Goal: Transaction & Acquisition: Purchase product/service

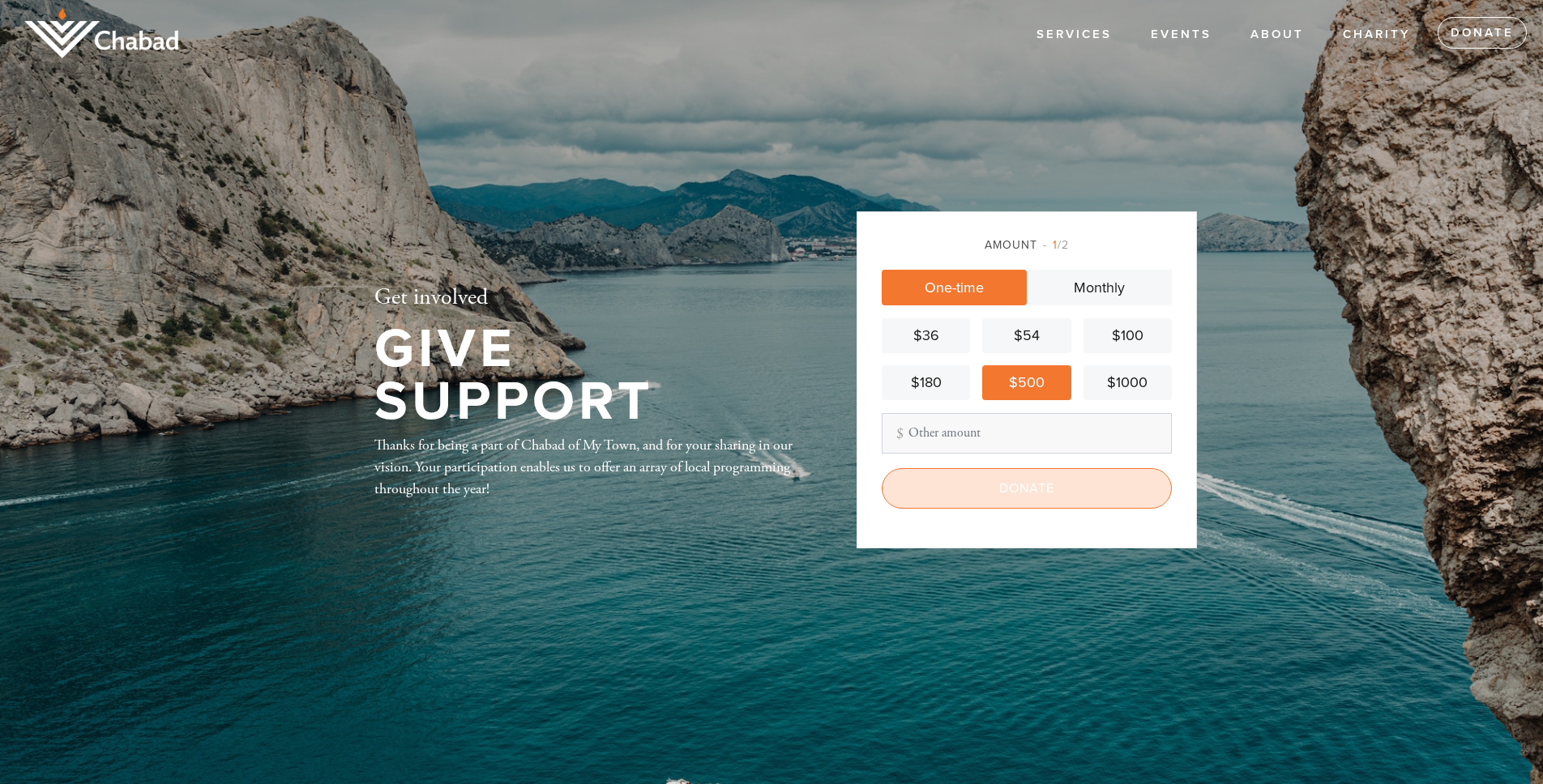
click at [1043, 478] on input "Donate" at bounding box center [1027, 489] width 291 height 40
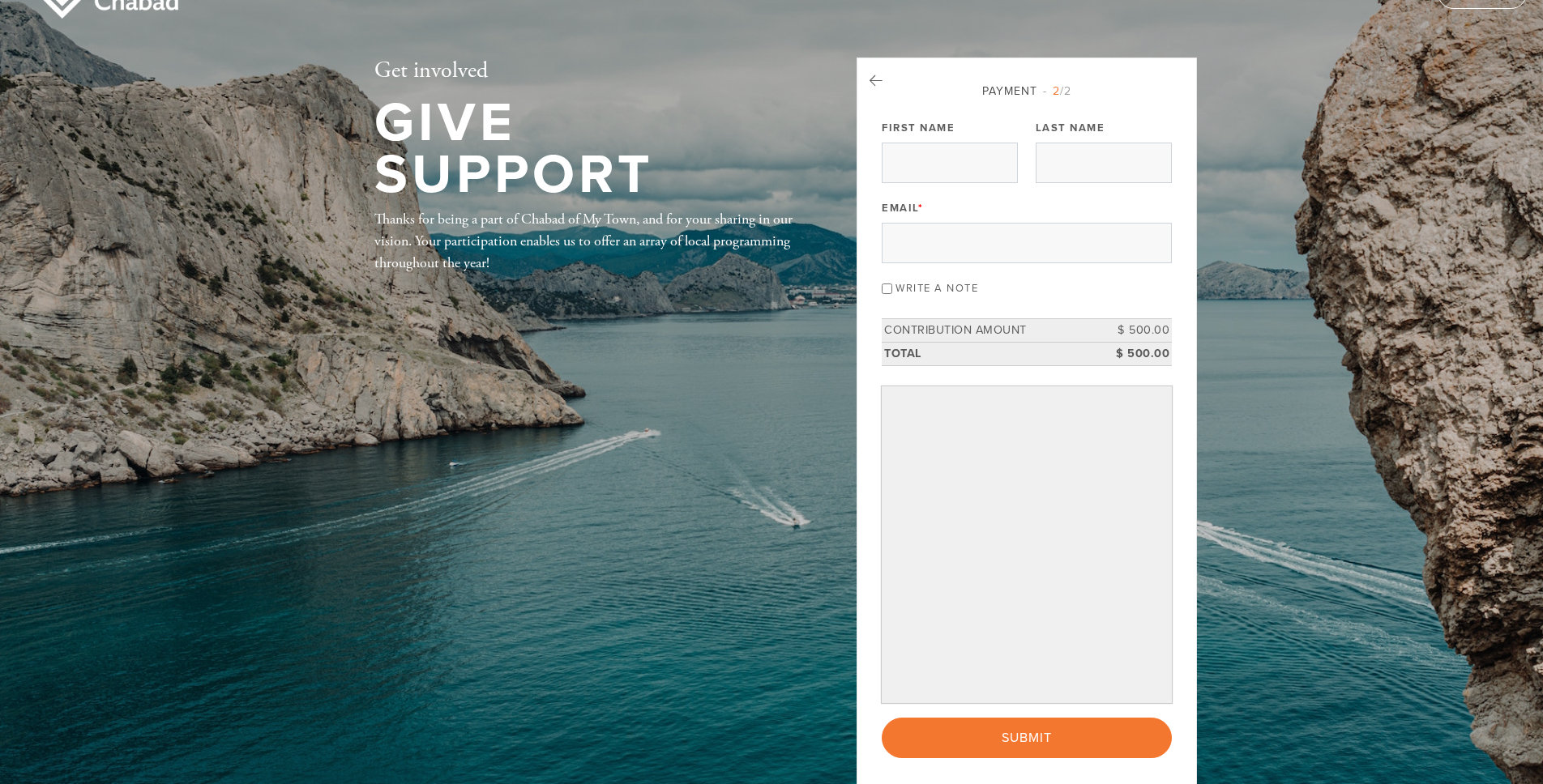
scroll to position [60, 0]
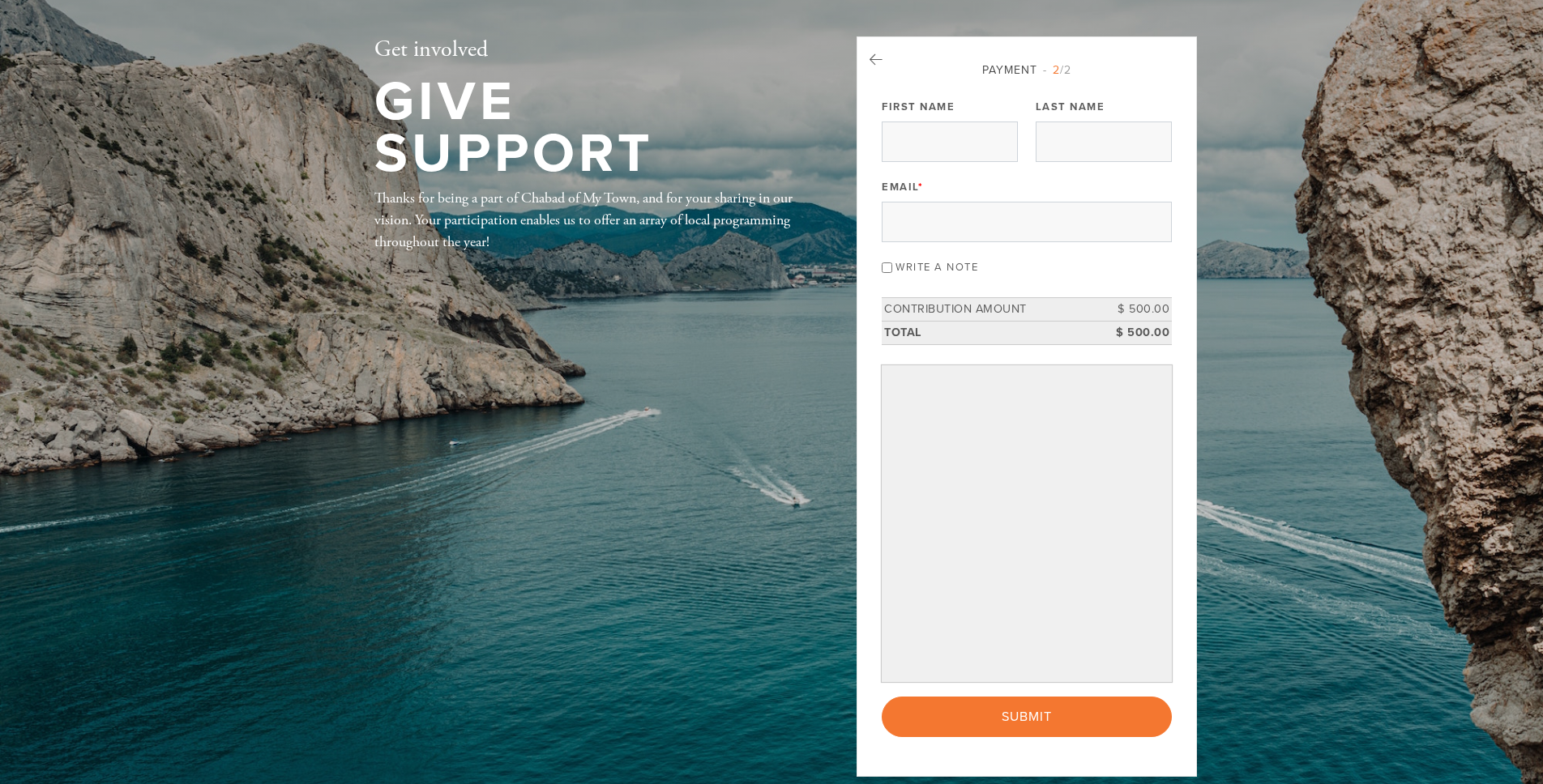
click at [875, 72] on div "Payment 2 /2 Payment Processor Pay Later Credit_Card First Name Last Name Email…" at bounding box center [1026, 406] width 340 height 741
click at [879, 63] on icon at bounding box center [877, 59] width 13 height 14
